Goal: Task Accomplishment & Management: Use online tool/utility

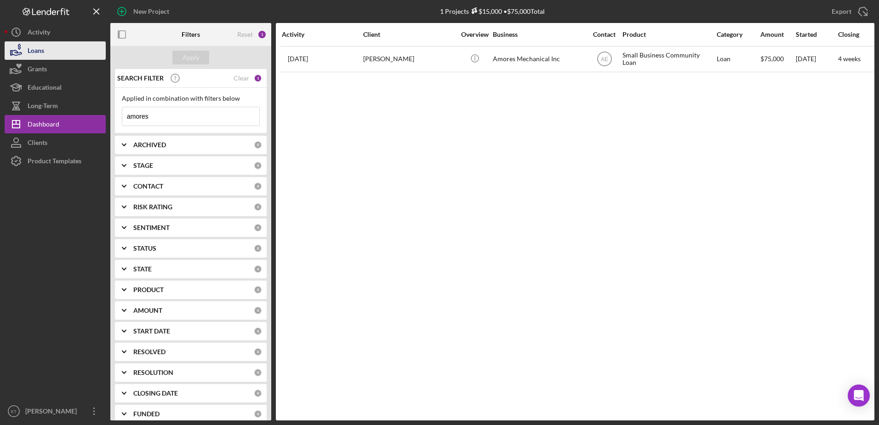
click at [51, 54] on button "Loans" at bounding box center [55, 50] width 101 height 18
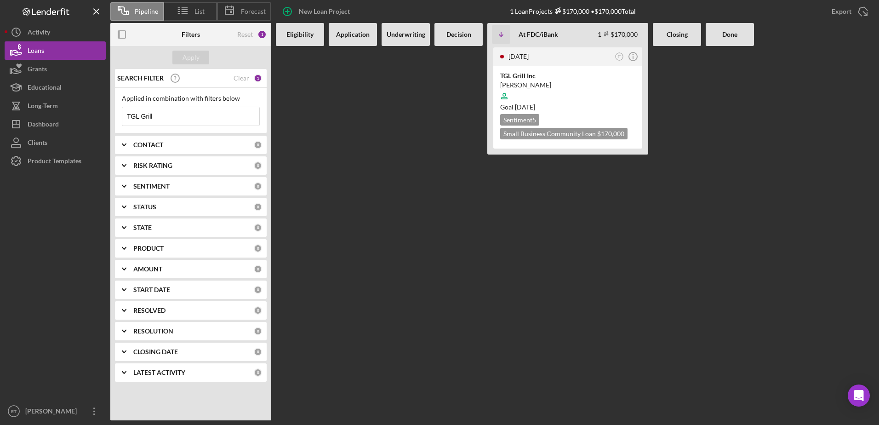
click at [164, 116] on input "TGL Grill" at bounding box center [190, 116] width 137 height 18
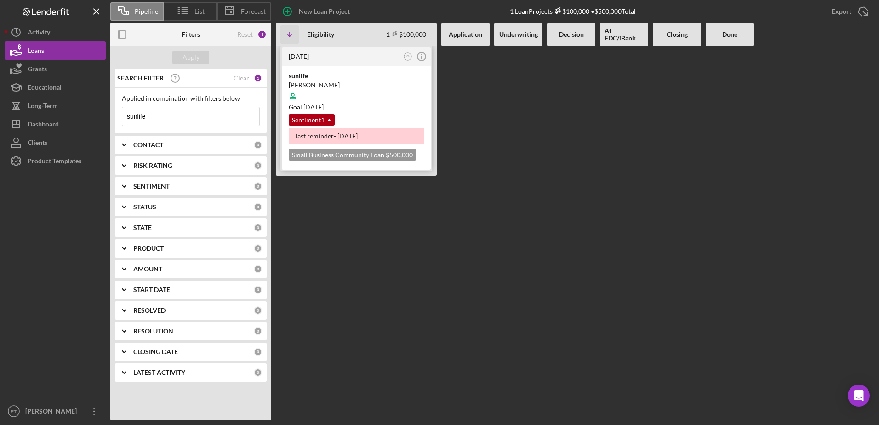
type input "sunlife"
click at [358, 80] on div "[PERSON_NAME]" at bounding box center [356, 84] width 135 height 9
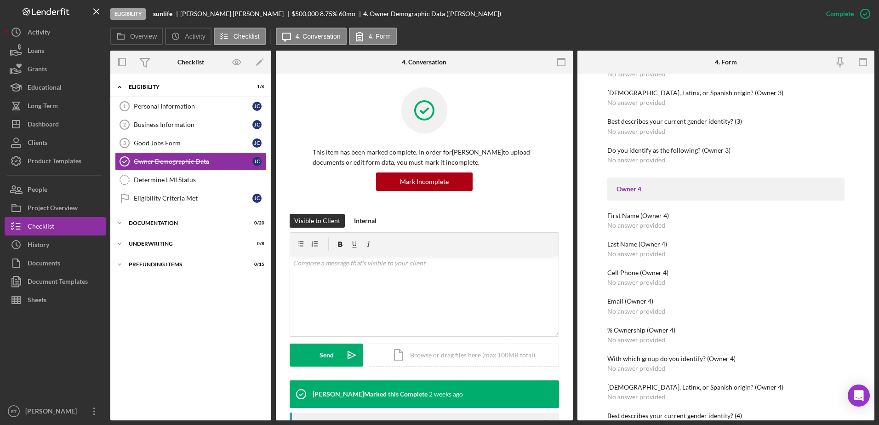
scroll to position [1149, 0]
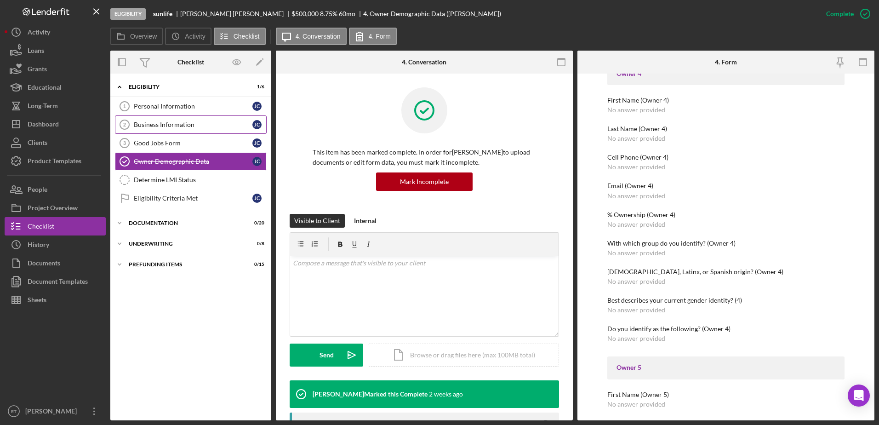
click at [211, 129] on link "Business Information 2 Business Information [PERSON_NAME]" at bounding box center [191, 124] width 152 height 18
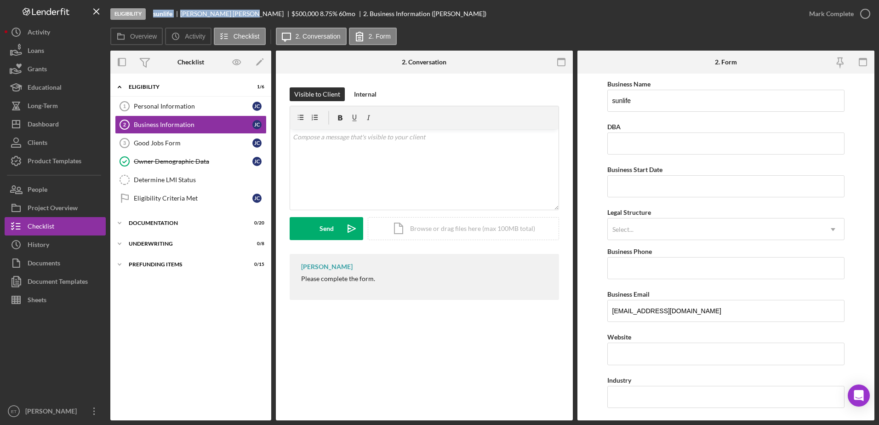
drag, startPoint x: 154, startPoint y: 14, endPoint x: 216, endPoint y: 17, distance: 61.7
click at [216, 17] on div "sunlife [PERSON_NAME] $500,000 $100,000 8.75 % 60 mo 2. Business Information ([…" at bounding box center [319, 13] width 333 height 7
copy div "sunlife [PERSON_NAME]"
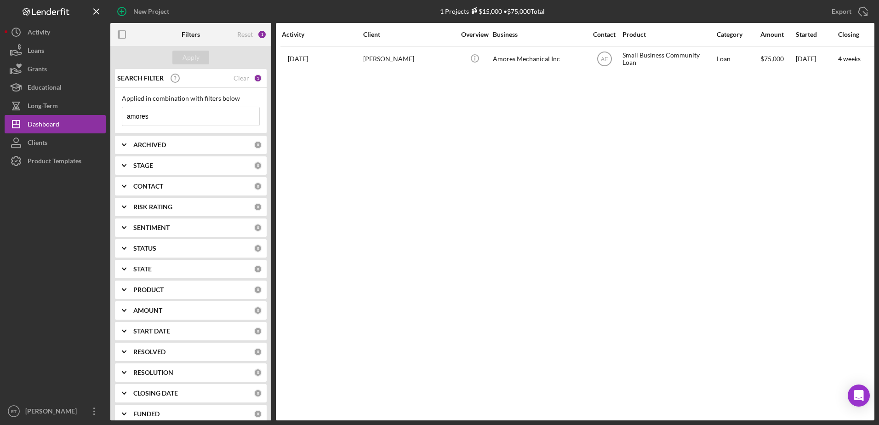
click at [169, 115] on input "amores" at bounding box center [190, 116] width 137 height 18
paste input "bag lunch"
type input "bag lunch"
click at [191, 62] on div "Apply" at bounding box center [190, 58] width 17 height 14
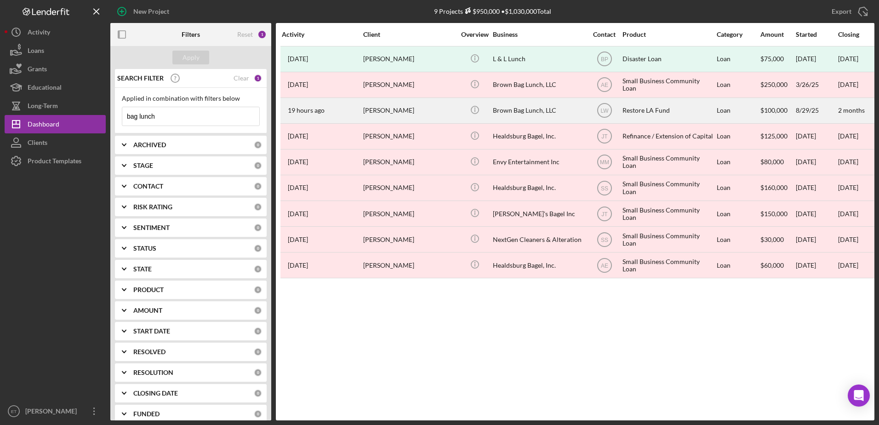
click at [378, 112] on div "[PERSON_NAME]" at bounding box center [409, 110] width 92 height 24
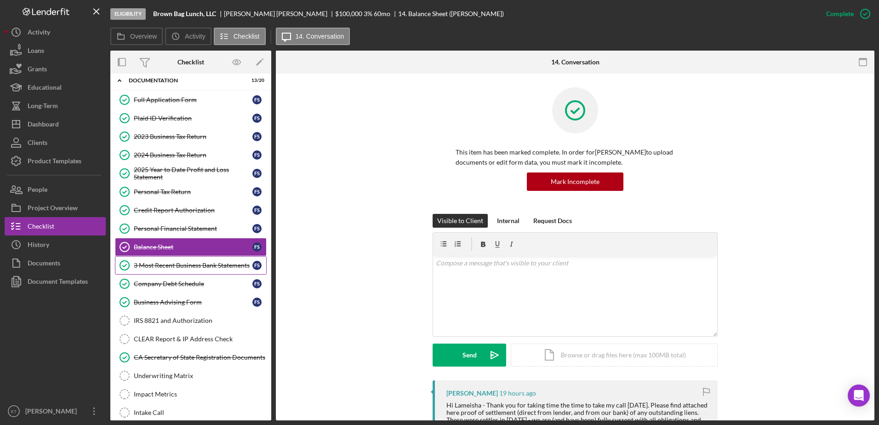
scroll to position [116, 0]
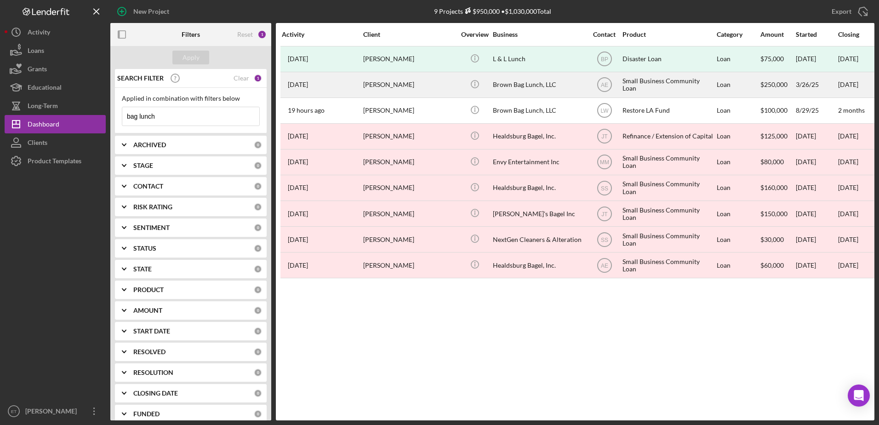
click at [508, 88] on div "Brown Bag Lunch, LLC" at bounding box center [539, 85] width 92 height 24
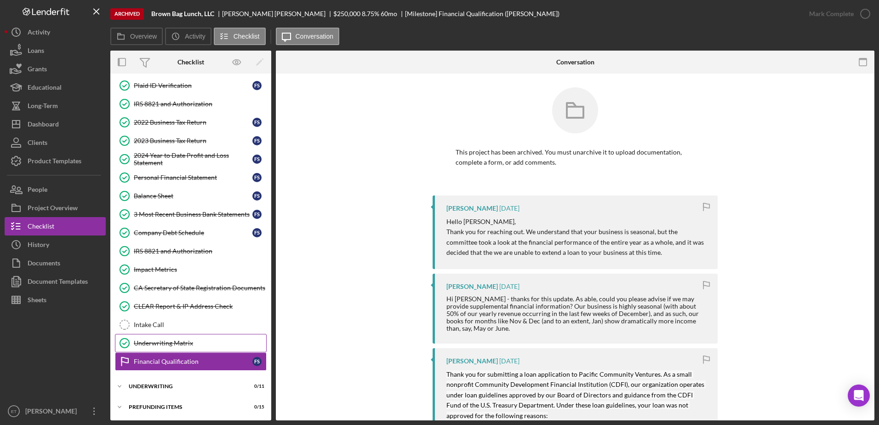
scroll to position [79, 0]
click at [167, 386] on div "Underwriting" at bounding box center [194, 385] width 131 height 6
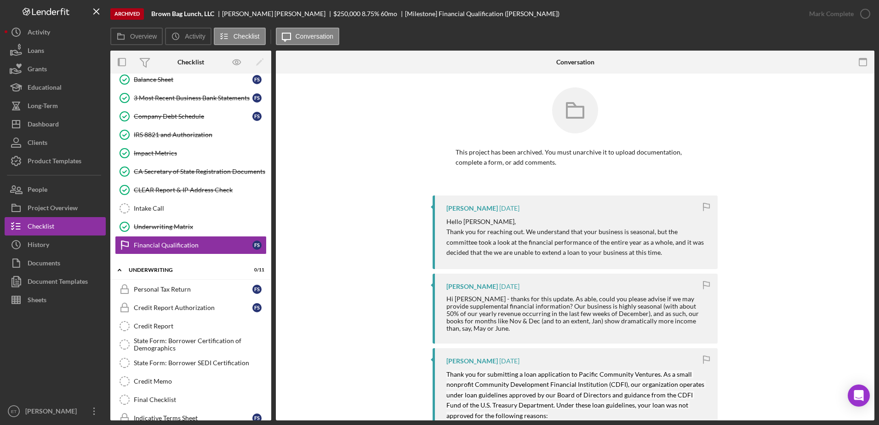
scroll to position [46, 0]
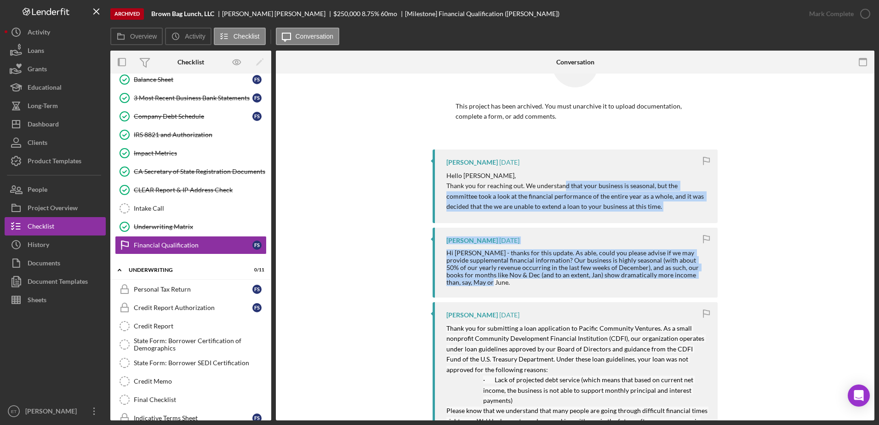
drag, startPoint x: 562, startPoint y: 183, endPoint x: 582, endPoint y: 282, distance: 101.0
click at [582, 282] on div "Hi Alberto - thanks for this update. As able, could you please advise if we may…" at bounding box center [577, 267] width 262 height 37
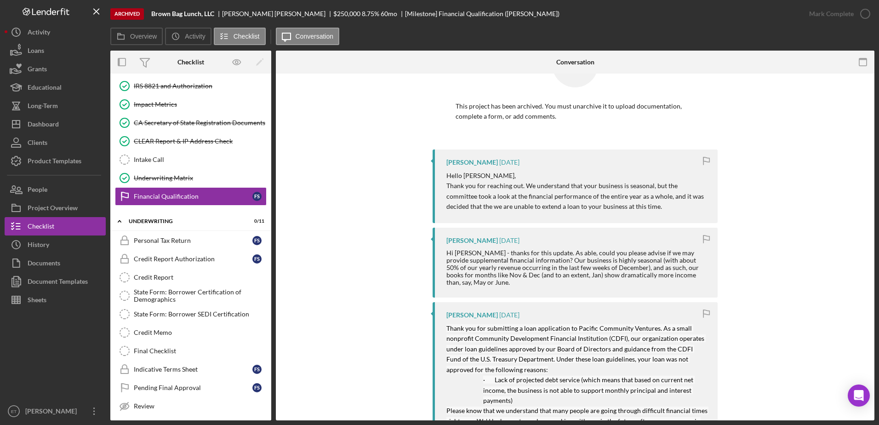
scroll to position [286, 0]
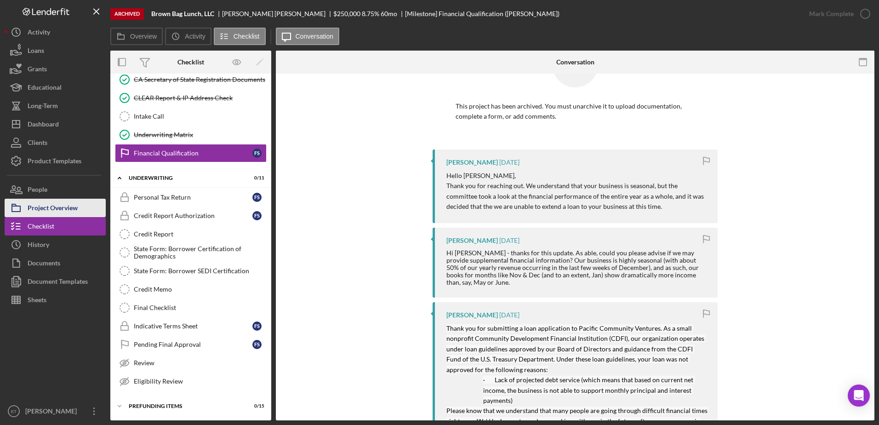
click at [66, 205] on div "Project Overview" at bounding box center [53, 209] width 50 height 21
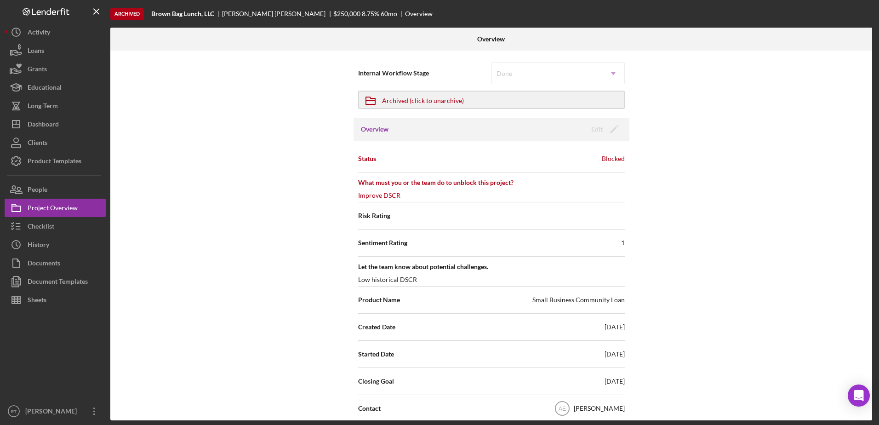
scroll to position [276, 0]
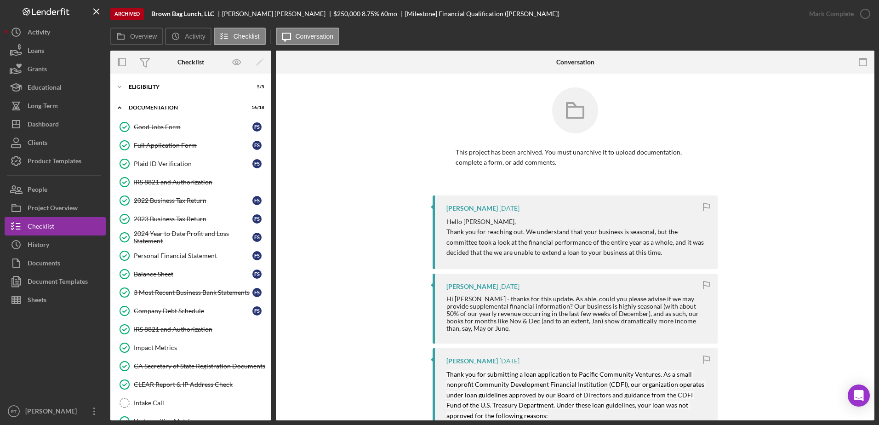
scroll to position [79, 0]
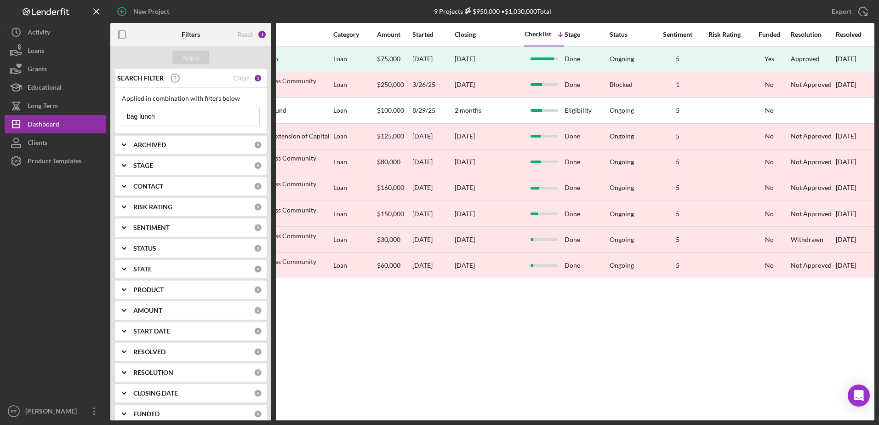
scroll to position [0, 400]
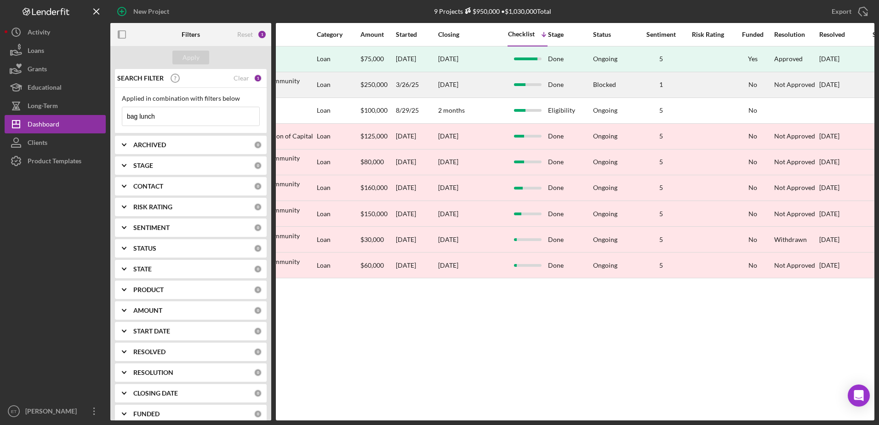
click at [341, 81] on div "Loan" at bounding box center [338, 85] width 43 height 24
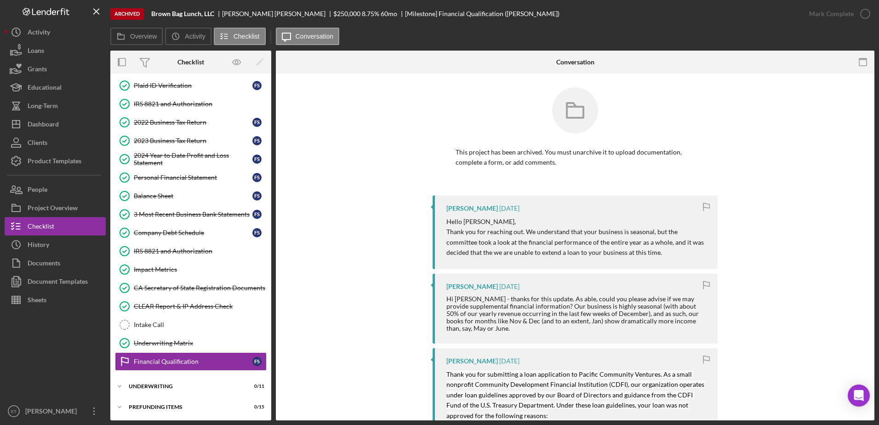
scroll to position [79, 0]
click at [160, 384] on div "Underwriting" at bounding box center [194, 385] width 131 height 6
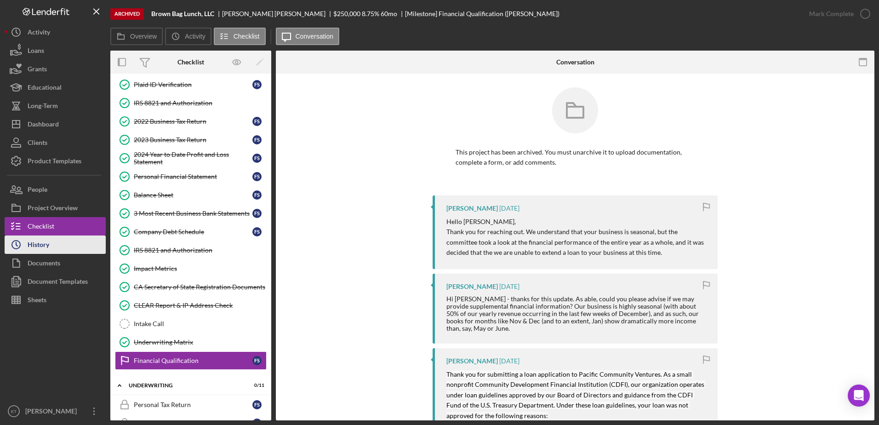
click at [85, 247] on button "Icon/History History" at bounding box center [55, 244] width 101 height 18
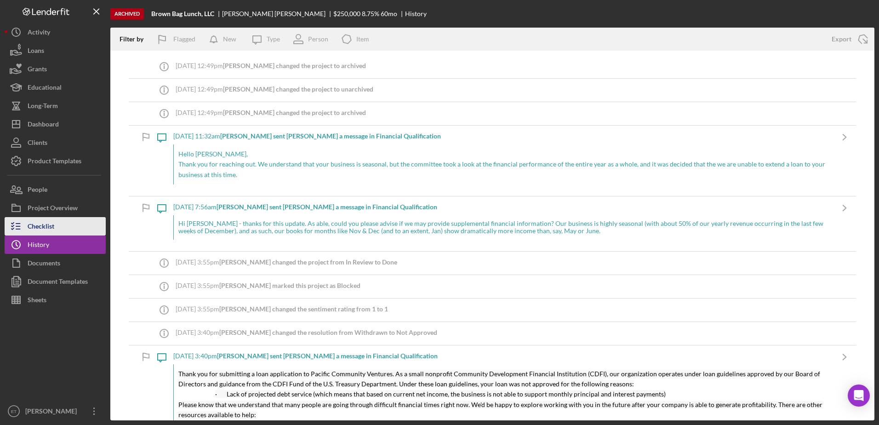
click at [40, 225] on div "Checklist" at bounding box center [41, 227] width 27 height 21
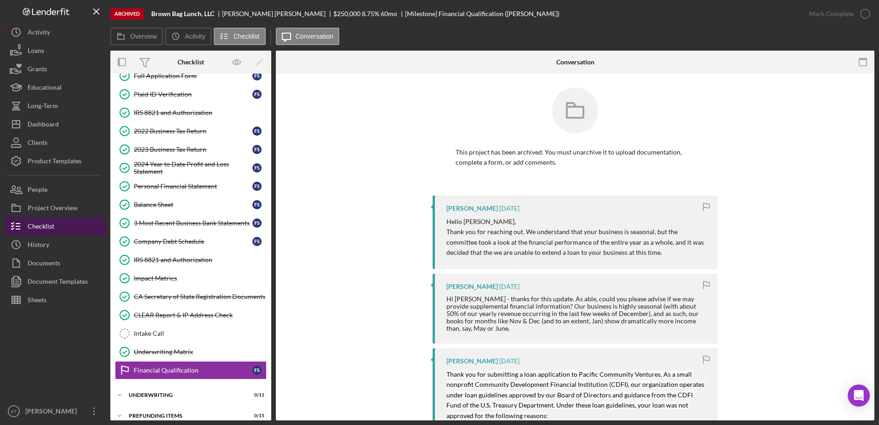
scroll to position [78, 0]
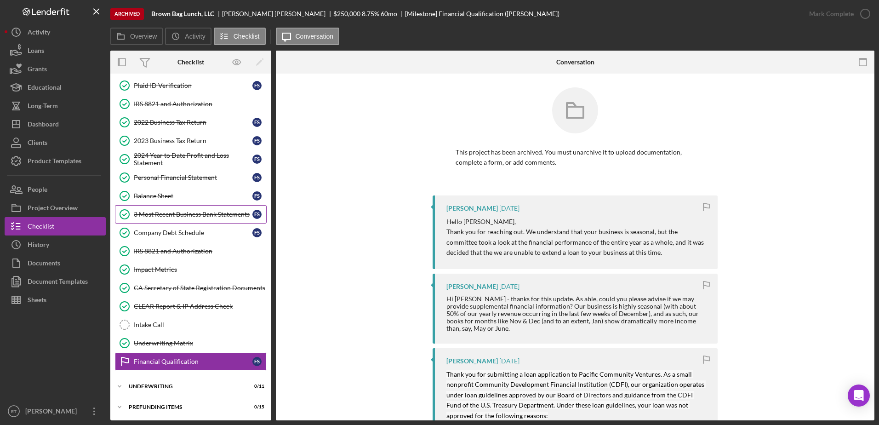
click at [171, 217] on div "3 Most Recent Business Bank Statements" at bounding box center [193, 213] width 119 height 7
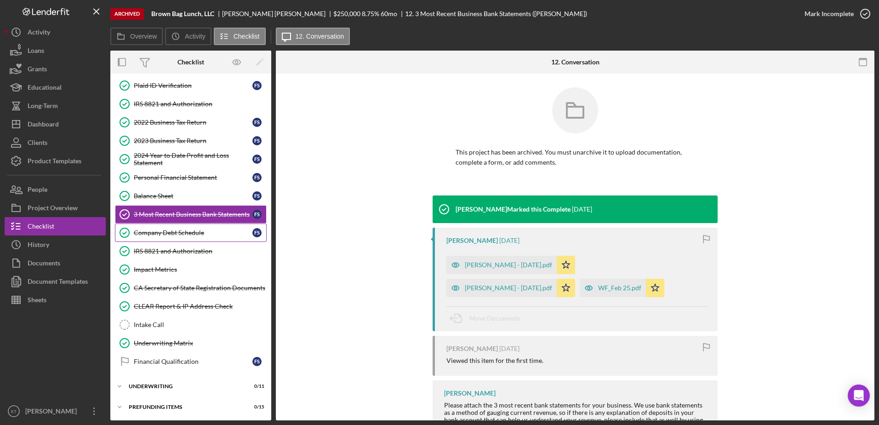
click at [168, 238] on link "Company Debt Schedule Company Debt Schedule F S" at bounding box center [191, 232] width 152 height 18
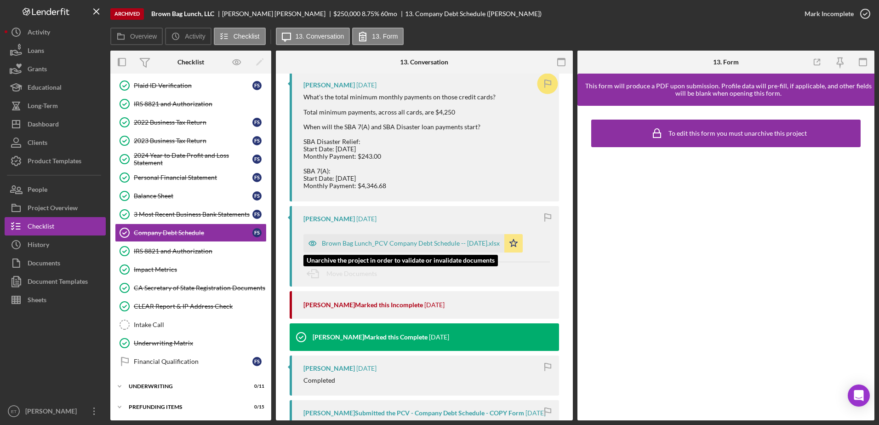
scroll to position [322, 0]
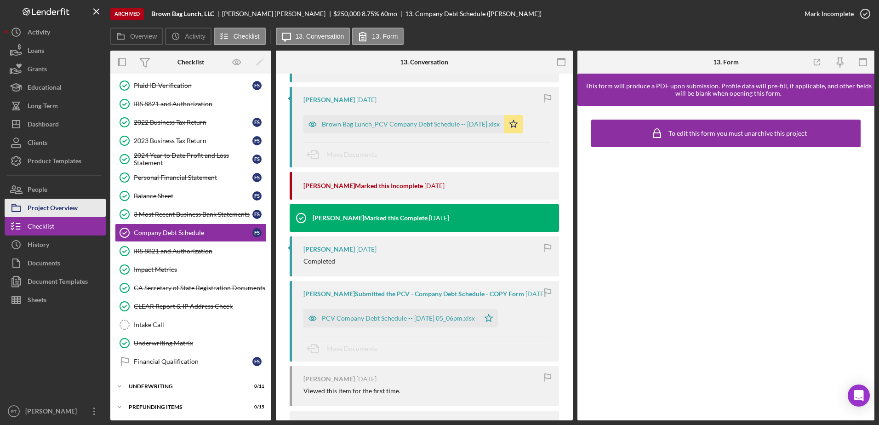
click at [37, 209] on div "Project Overview" at bounding box center [53, 209] width 50 height 21
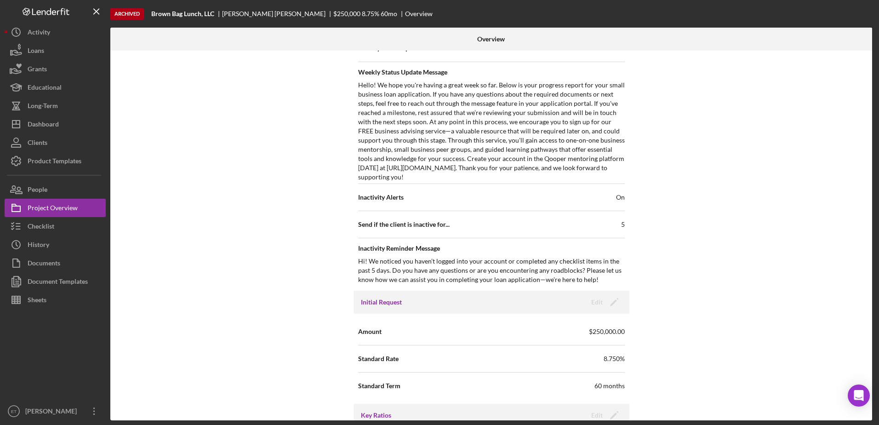
scroll to position [414, 0]
click at [48, 33] on div "Activity" at bounding box center [39, 33] width 23 height 21
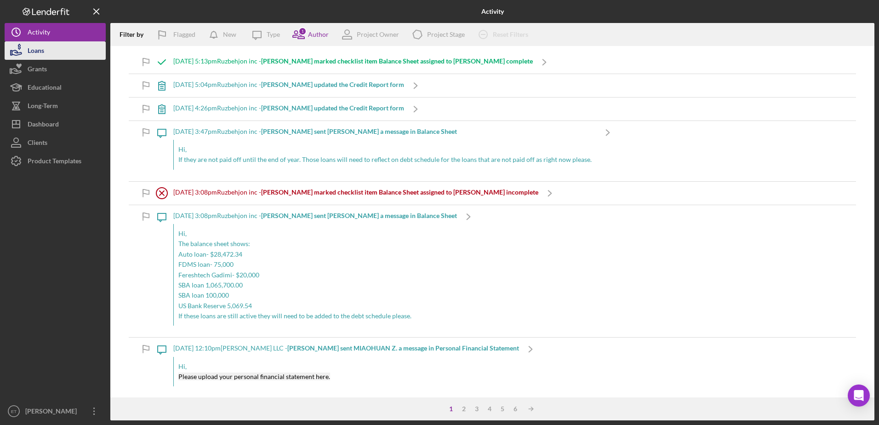
click at [75, 52] on button "Loans" at bounding box center [55, 50] width 101 height 18
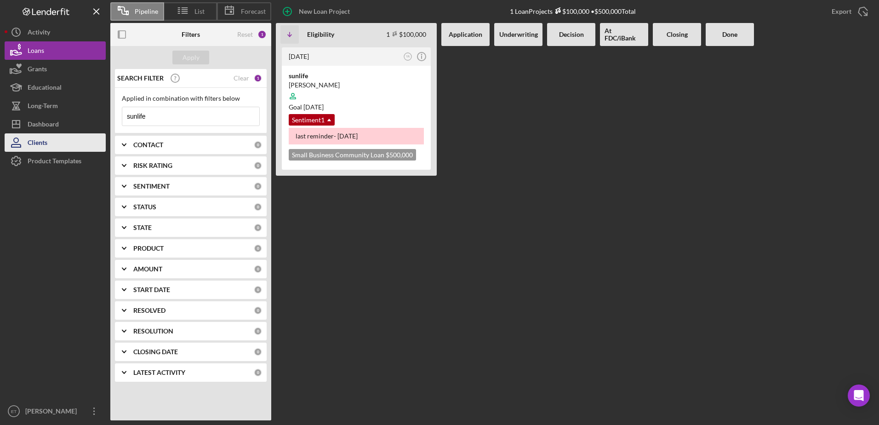
click at [53, 139] on button "Clients" at bounding box center [55, 142] width 101 height 18
